Goal: Transaction & Acquisition: Purchase product/service

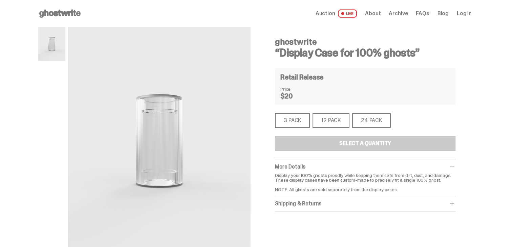
click at [466, 12] on span "Log in" at bounding box center [464, 13] width 15 height 5
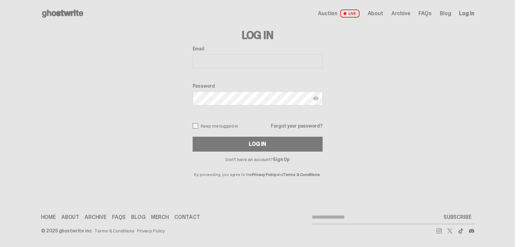
click at [257, 58] on input "Email" at bounding box center [258, 61] width 130 height 14
click at [247, 59] on input "Email" at bounding box center [258, 61] width 130 height 14
click at [267, 63] on input "Email" at bounding box center [258, 61] width 130 height 14
paste input "**********"
type input "**********"
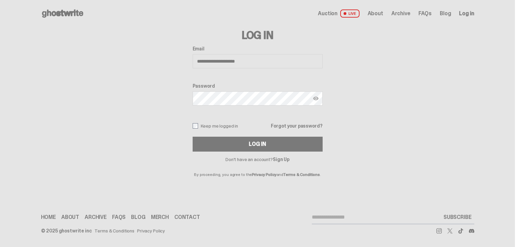
click at [315, 99] on img at bounding box center [315, 98] width 5 height 5
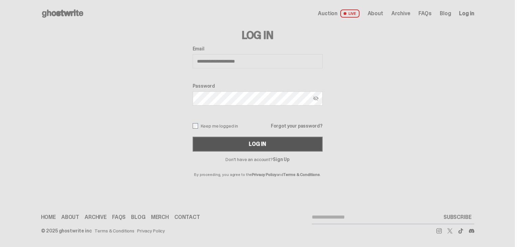
click at [212, 141] on button "Log In" at bounding box center [258, 144] width 130 height 15
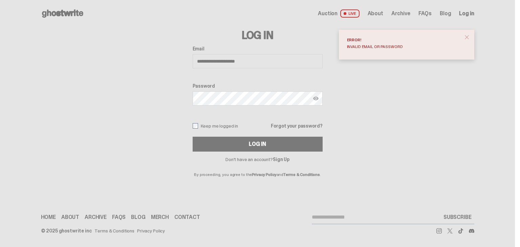
click at [315, 97] on img at bounding box center [315, 98] width 5 height 5
click at [316, 97] on img at bounding box center [315, 98] width 5 height 5
click at [315, 98] on img at bounding box center [315, 98] width 5 height 5
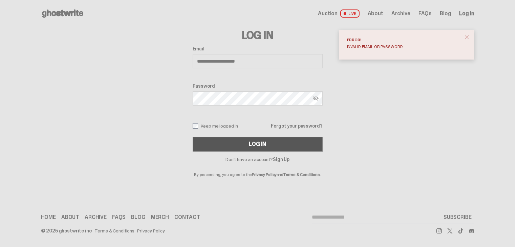
click at [253, 144] on div "Log In" at bounding box center [257, 144] width 17 height 5
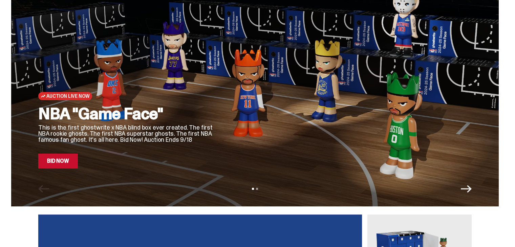
scroll to position [34, 0]
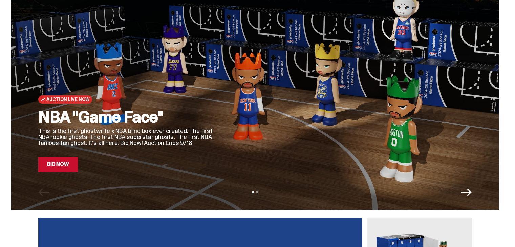
click at [65, 168] on link "Bid Now" at bounding box center [58, 164] width 40 height 15
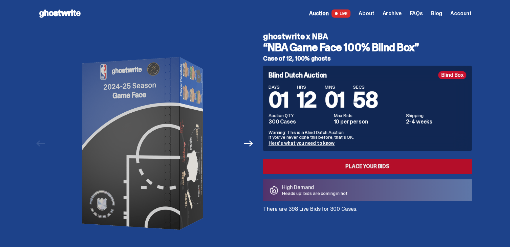
click at [428, 163] on link "Place your Bids" at bounding box center [367, 166] width 209 height 15
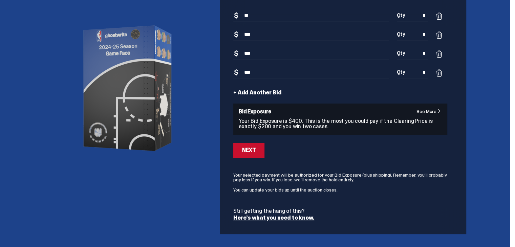
scroll to position [68, 0]
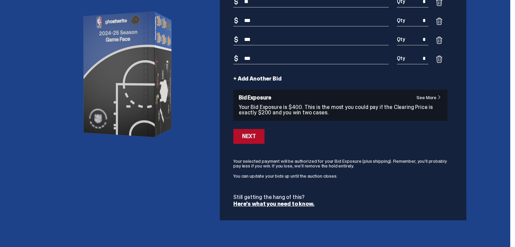
click at [262, 140] on button "Next" at bounding box center [248, 136] width 31 height 15
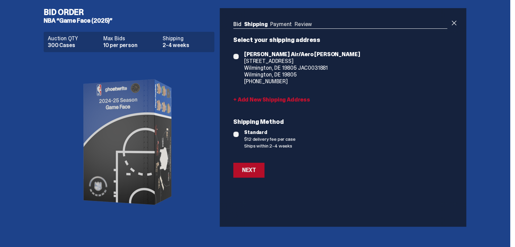
click at [261, 171] on button "Next" at bounding box center [248, 170] width 31 height 15
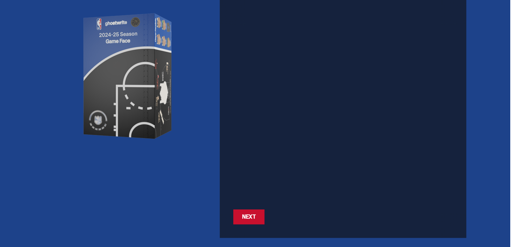
scroll to position [68, 0]
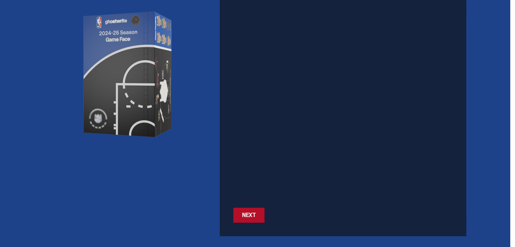
click at [255, 218] on div "Next" at bounding box center [249, 215] width 14 height 5
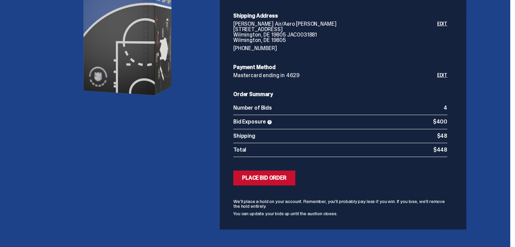
scroll to position [121, 0]
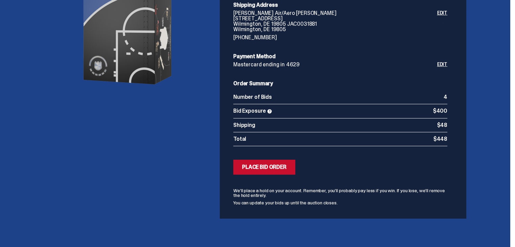
click at [271, 111] on span at bounding box center [269, 111] width 5 height 5
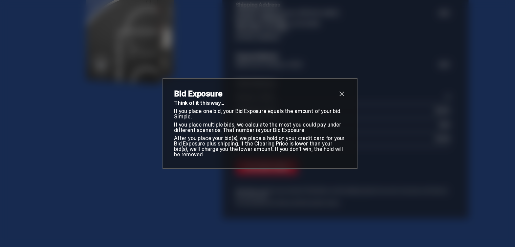
click at [339, 96] on span "close" at bounding box center [342, 94] width 8 height 8
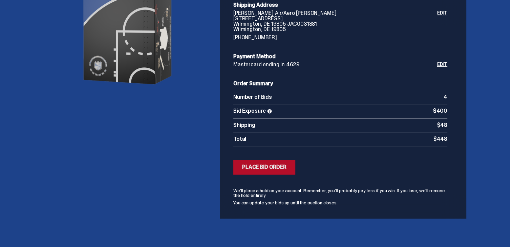
click at [285, 165] on div "Place Bid Order" at bounding box center [264, 167] width 44 height 5
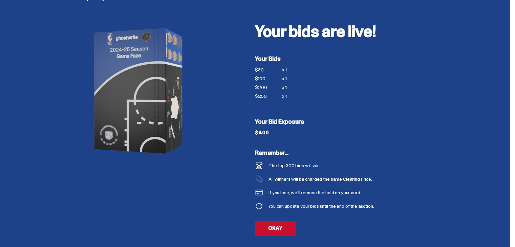
scroll to position [25, 0]
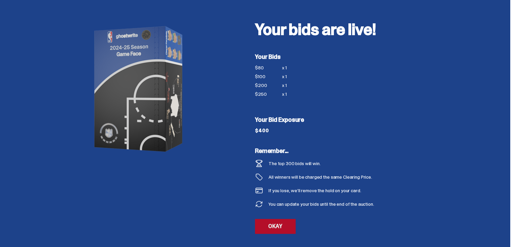
click at [288, 227] on link "OKAY" at bounding box center [275, 226] width 41 height 15
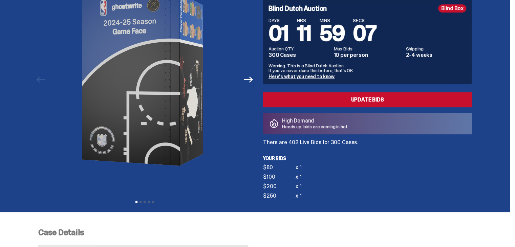
scroll to position [68, 0]
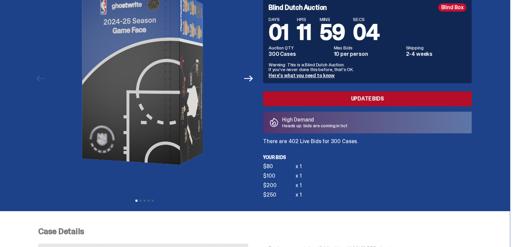
click at [344, 98] on link "Update Bids" at bounding box center [367, 98] width 209 height 15
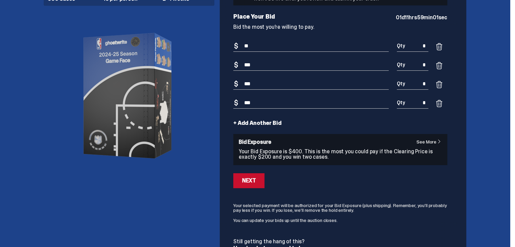
scroll to position [68, 0]
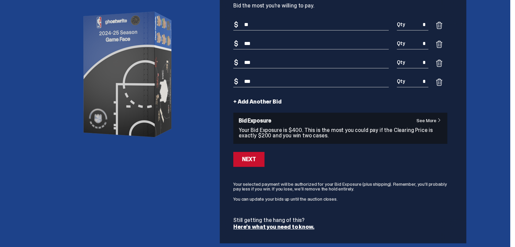
click at [263, 100] on link "+ Add Another Bid" at bounding box center [257, 101] width 48 height 5
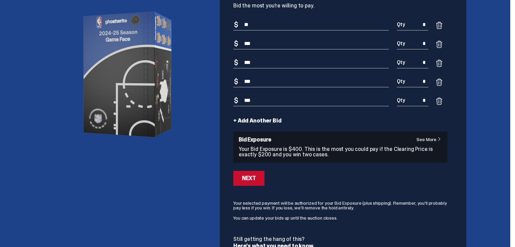
click at [271, 122] on link "+ Add Another Bid" at bounding box center [257, 120] width 48 height 5
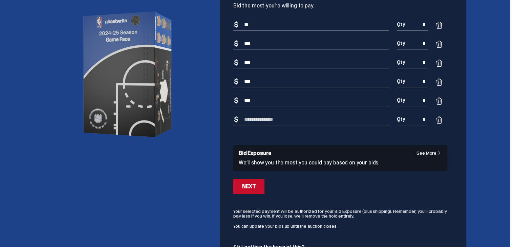
drag, startPoint x: 258, startPoint y: 101, endPoint x: 244, endPoint y: 98, distance: 14.1
click at [244, 98] on input "***" at bounding box center [310, 100] width 155 height 11
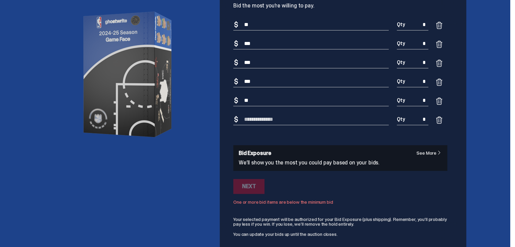
click at [258, 120] on input "Bid Amount" at bounding box center [310, 119] width 155 height 11
drag, startPoint x: 257, startPoint y: 103, endPoint x: 242, endPoint y: 102, distance: 15.3
click at [242, 102] on input "**" at bounding box center [310, 100] width 155 height 11
click at [308, 124] on input "Bid Amount" at bounding box center [310, 119] width 155 height 11
drag, startPoint x: 250, startPoint y: 101, endPoint x: 245, endPoint y: 101, distance: 4.8
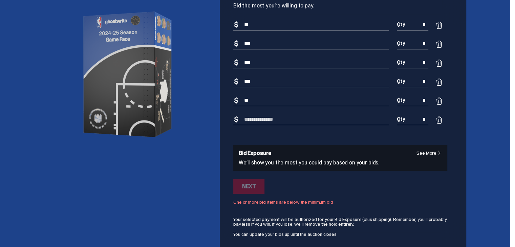
click at [245, 101] on input "**" at bounding box center [310, 100] width 155 height 11
type input "**"
click at [260, 121] on input "Bid Amount" at bounding box center [310, 119] width 155 height 11
click at [316, 134] on form "Bid Amount $ ** Bid Quantity Qty * Bid Amount $ *** Bid Quantity Qty * Bid Amou…" at bounding box center [340, 142] width 214 height 246
drag, startPoint x: 253, startPoint y: 120, endPoint x: 249, endPoint y: 120, distance: 3.7
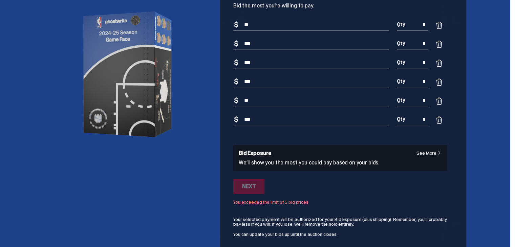
click at [249, 120] on input "***" at bounding box center [310, 119] width 155 height 11
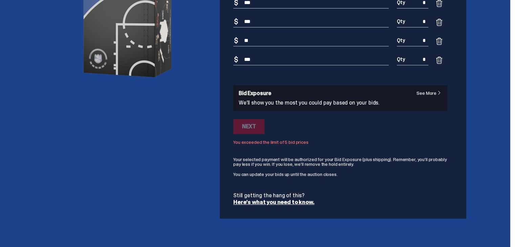
scroll to position [128, 0]
type input "***"
click at [345, 130] on div "Next" at bounding box center [340, 126] width 214 height 15
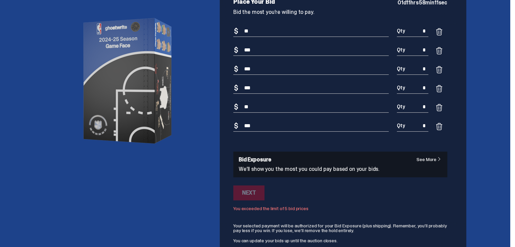
scroll to position [60, 0]
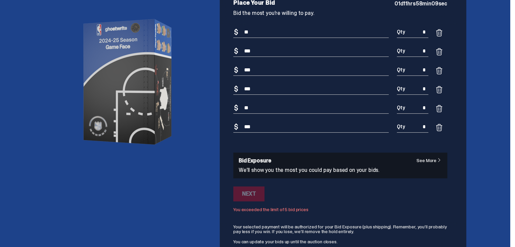
drag, startPoint x: 260, startPoint y: 122, endPoint x: 239, endPoint y: 120, distance: 21.2
click at [239, 120] on form "Bid Amount $ ** Bid Quantity Qty * Bid Amount $ *** Bid Quantity Qty * Bid Amou…" at bounding box center [340, 150] width 214 height 246
click at [438, 125] on span at bounding box center [439, 128] width 8 height 8
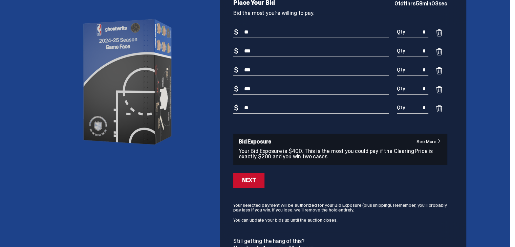
drag, startPoint x: 271, startPoint y: 105, endPoint x: 245, endPoint y: 106, distance: 25.8
click at [245, 106] on input "**" at bounding box center [310, 108] width 155 height 11
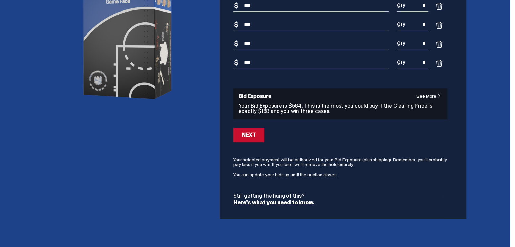
scroll to position [106, 0]
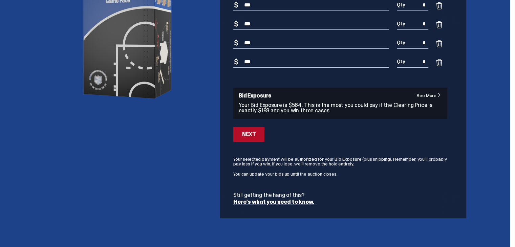
type input "***"
click at [260, 139] on button "Next" at bounding box center [248, 134] width 31 height 15
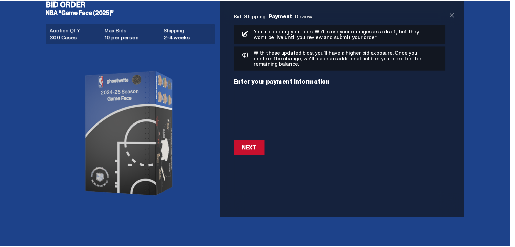
scroll to position [9, 0]
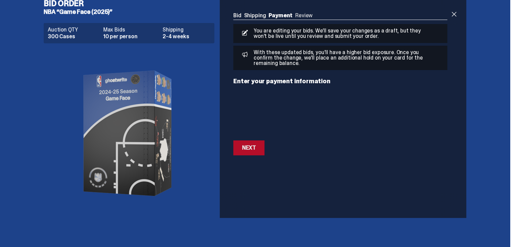
click at [256, 149] on div "Next" at bounding box center [249, 147] width 14 height 5
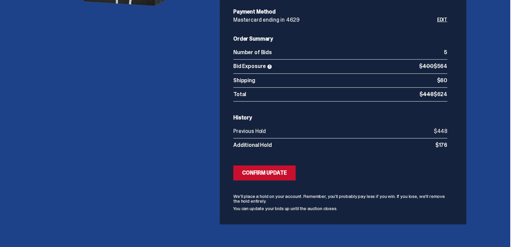
scroll to position [205, 0]
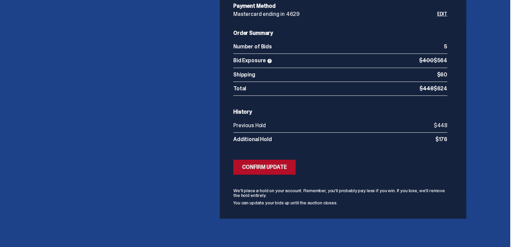
click at [290, 168] on button "Submitting Bids Confirm Update" at bounding box center [264, 167] width 62 height 15
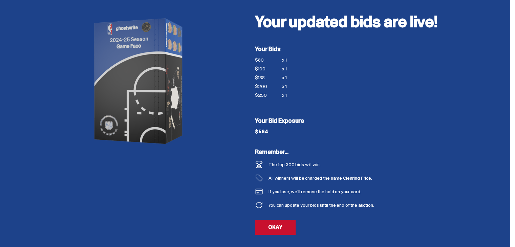
scroll to position [34, 0]
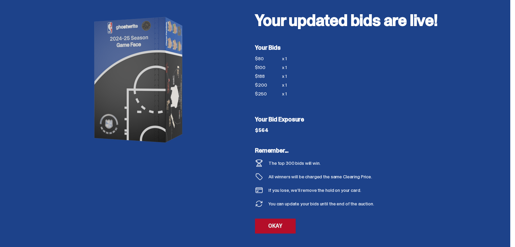
click at [287, 222] on link "OKAY" at bounding box center [275, 226] width 41 height 15
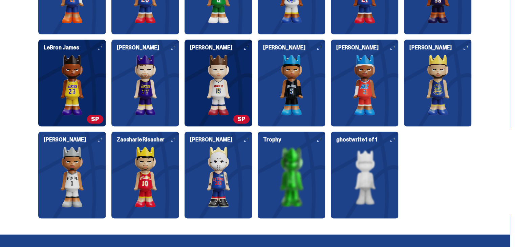
scroll to position [915, 0]
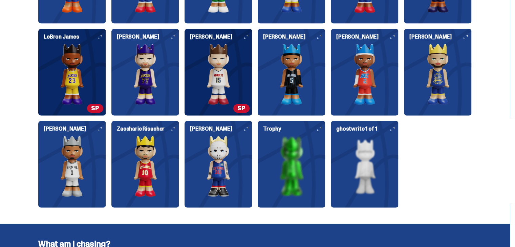
click at [103, 35] on div "LeBron James" at bounding box center [72, 69] width 68 height 70
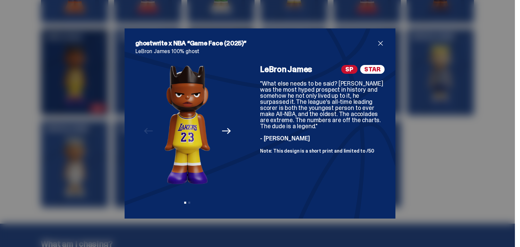
click at [377, 41] on span "close" at bounding box center [381, 43] width 8 height 8
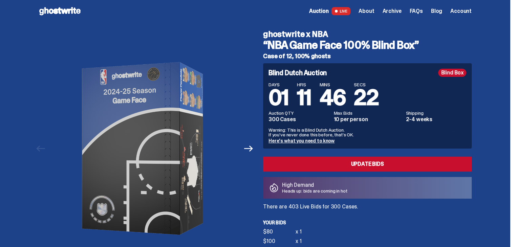
scroll to position [0, 0]
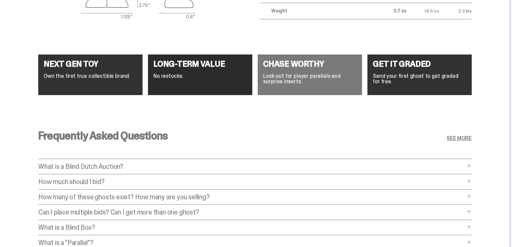
scroll to position [2608, 0]
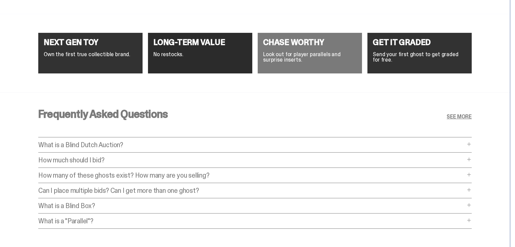
click at [470, 181] on div "How many of these ghosts exist? How many are you selling? How many of these gho…" at bounding box center [255, 177] width 434 height 11
click at [472, 176] on span at bounding box center [468, 174] width 5 height 5
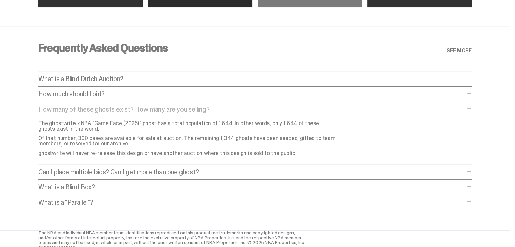
scroll to position [2676, 0]
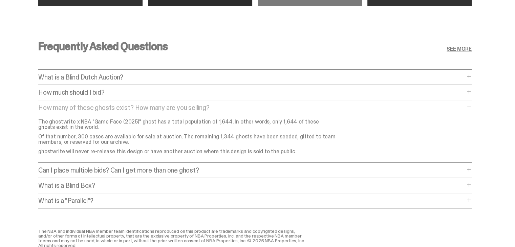
click at [307, 171] on p "Can I place multiple bids? Can I get more than one ghost?" at bounding box center [251, 170] width 427 height 7
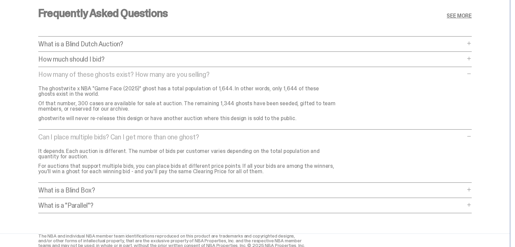
scroll to position [2710, 0]
click at [306, 182] on div "Frequently Asked Questions SEE MORE What is a Blind Dutch Auction? What is a Bl…" at bounding box center [255, 112] width 434 height 242
click at [323, 187] on p "What is a Blind Box?" at bounding box center [251, 189] width 427 height 7
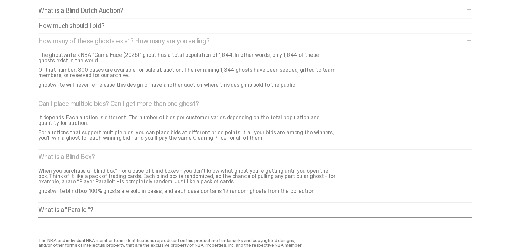
scroll to position [2744, 0]
click at [317, 203] on div "Frequently Asked Questions SEE MORE What is a Blind Dutch Auction? What is a Bl…" at bounding box center [255, 97] width 434 height 280
click at [354, 207] on p "What is a "Parallel"?" at bounding box center [251, 209] width 427 height 7
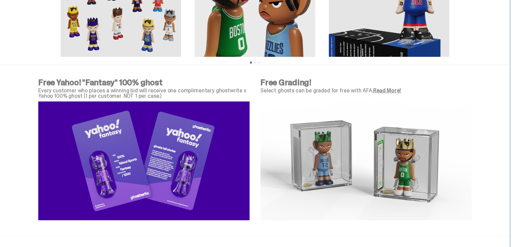
scroll to position [2202, 0]
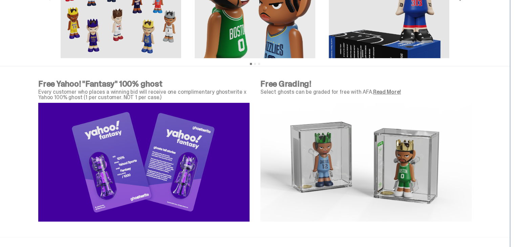
click at [157, 162] on img at bounding box center [143, 162] width 211 height 119
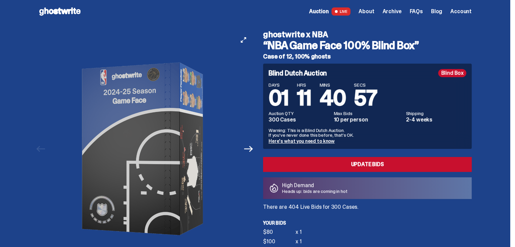
scroll to position [0, 0]
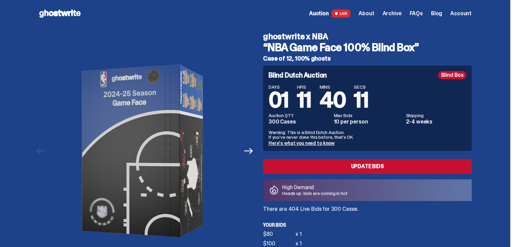
click at [327, 12] on span "Auction" at bounding box center [319, 13] width 20 height 5
click at [374, 11] on span "About" at bounding box center [367, 13] width 16 height 5
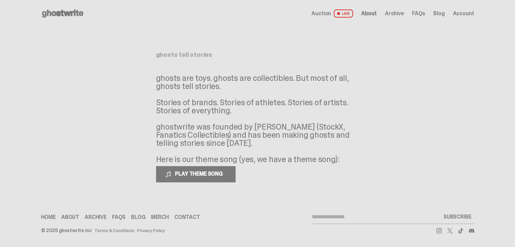
click at [395, 15] on span "Archive" at bounding box center [394, 13] width 19 height 5
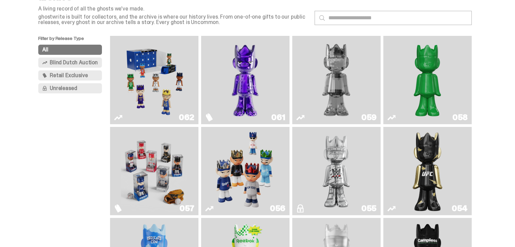
scroll to position [34, 0]
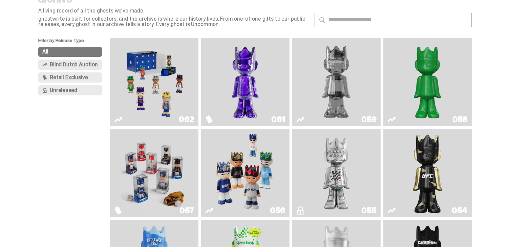
click at [187, 104] on img "Game Face (2025)" at bounding box center [154, 82] width 66 height 83
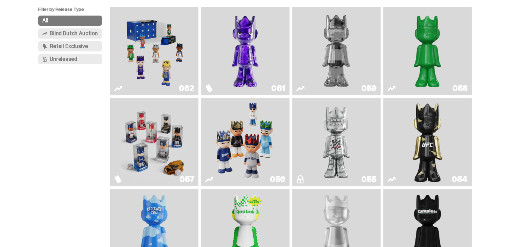
scroll to position [68, 0]
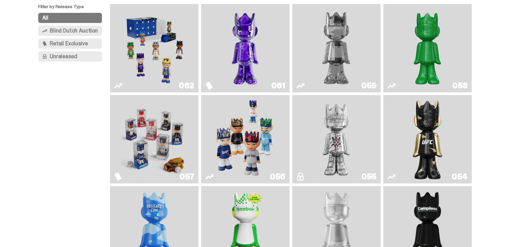
click at [168, 134] on img "Game Face (2025)" at bounding box center [154, 139] width 66 height 83
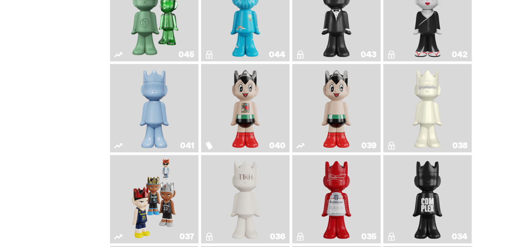
scroll to position [542, 0]
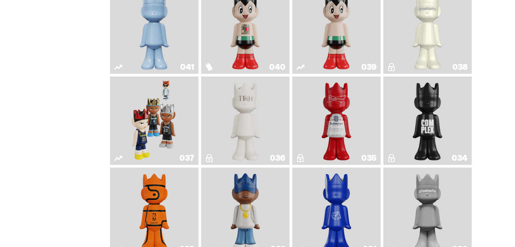
click at [181, 125] on link "037" at bounding box center [154, 120] width 80 height 83
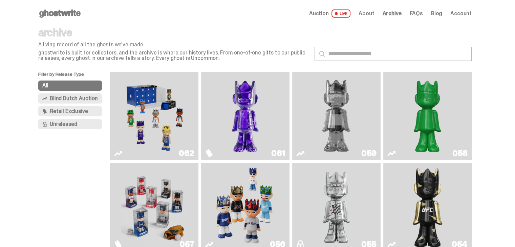
click at [87, 112] on span "Retail Exclusive" at bounding box center [69, 111] width 38 height 5
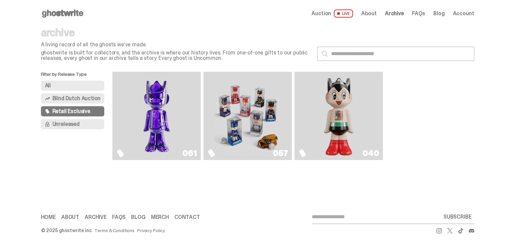
click at [269, 126] on img "Game Face (2025)" at bounding box center [248, 116] width 66 height 83
click at [338, 127] on img "Astro Boy (Heart)" at bounding box center [339, 116] width 36 height 83
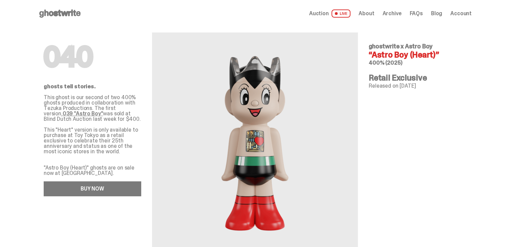
click at [100, 188] on link "BUY NOW" at bounding box center [93, 189] width 98 height 15
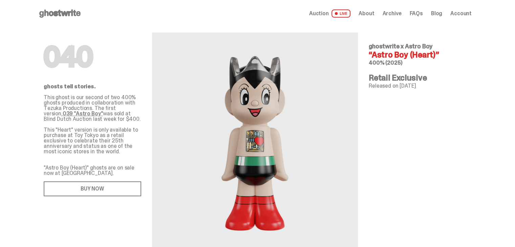
click at [54, 9] on icon at bounding box center [59, 13] width 43 height 11
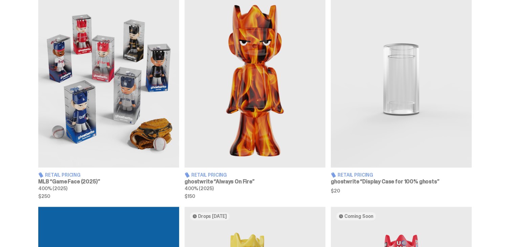
scroll to position [440, 0]
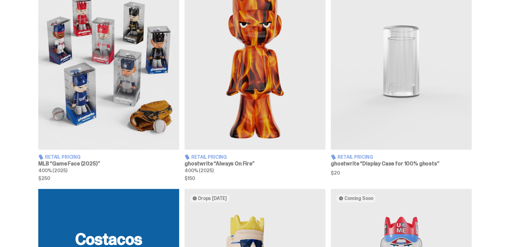
click at [405, 71] on img at bounding box center [401, 62] width 141 height 176
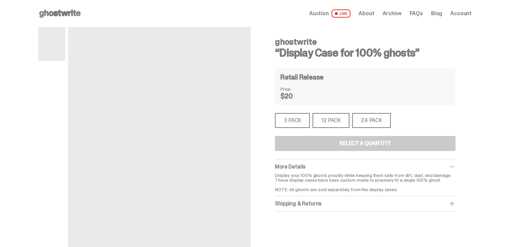
click at [304, 122] on div "3 PACK" at bounding box center [292, 120] width 35 height 15
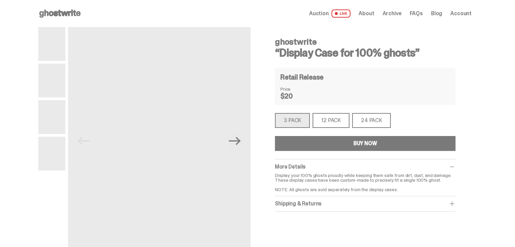
click at [341, 124] on div "12 PACK" at bounding box center [331, 120] width 37 height 15
click at [240, 42] on button "View full-screen" at bounding box center [238, 39] width 8 height 8
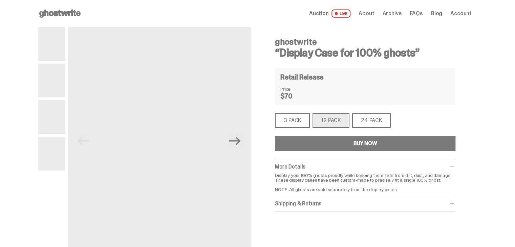
click at [355, 143] on button "BUY NOW" at bounding box center [365, 143] width 181 height 15
click at [292, 116] on div "3 PACK" at bounding box center [292, 120] width 35 height 15
click at [294, 120] on div "3 PACK" at bounding box center [292, 120] width 35 height 15
click at [332, 120] on div "12 PACK" at bounding box center [331, 120] width 37 height 15
click at [359, 146] on div "BUY NOW" at bounding box center [366, 143] width 24 height 5
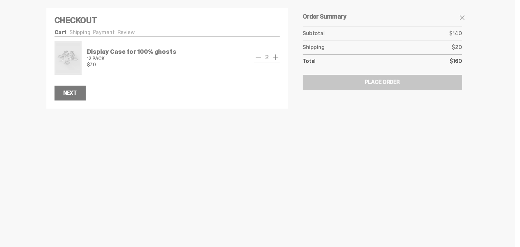
click at [258, 57] on span "remove one" at bounding box center [258, 57] width 8 height 8
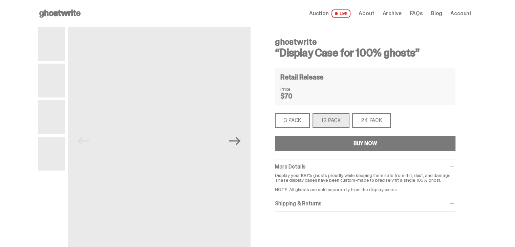
click at [302, 119] on div "3 PACK" at bounding box center [292, 120] width 35 height 15
click at [414, 147] on button "BUY NOW" at bounding box center [365, 143] width 181 height 15
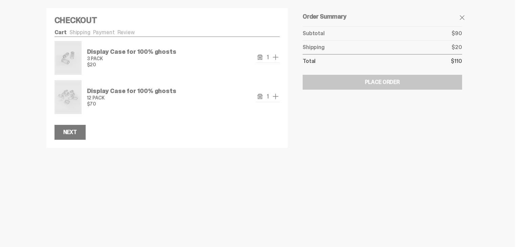
click at [274, 99] on span "add one" at bounding box center [276, 96] width 8 height 8
click at [255, 96] on span "remove one" at bounding box center [258, 96] width 8 height 8
click at [257, 97] on span "remove one" at bounding box center [258, 96] width 8 height 8
click at [255, 96] on div "Display Case for 100% ghosts 12 PACK $70 1" at bounding box center [168, 97] width 226 height 34
click at [264, 94] on span "1" at bounding box center [267, 96] width 7 height 6
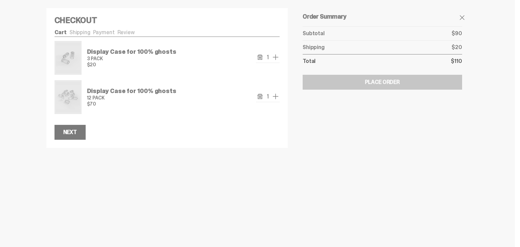
click at [247, 88] on div "Display Case for 100% ghosts 12 PACK $70" at bounding box center [169, 97] width 164 height 34
click at [276, 57] on span "add one" at bounding box center [276, 57] width 8 height 8
click at [259, 95] on icon "remove" at bounding box center [259, 96] width 5 height 5
click at [258, 94] on icon "remove" at bounding box center [259, 96] width 5 height 5
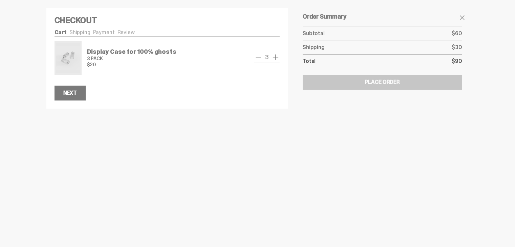
click at [266, 95] on div "Subtotal $60 Next" at bounding box center [168, 88] width 226 height 26
